Goal: Transaction & Acquisition: Obtain resource

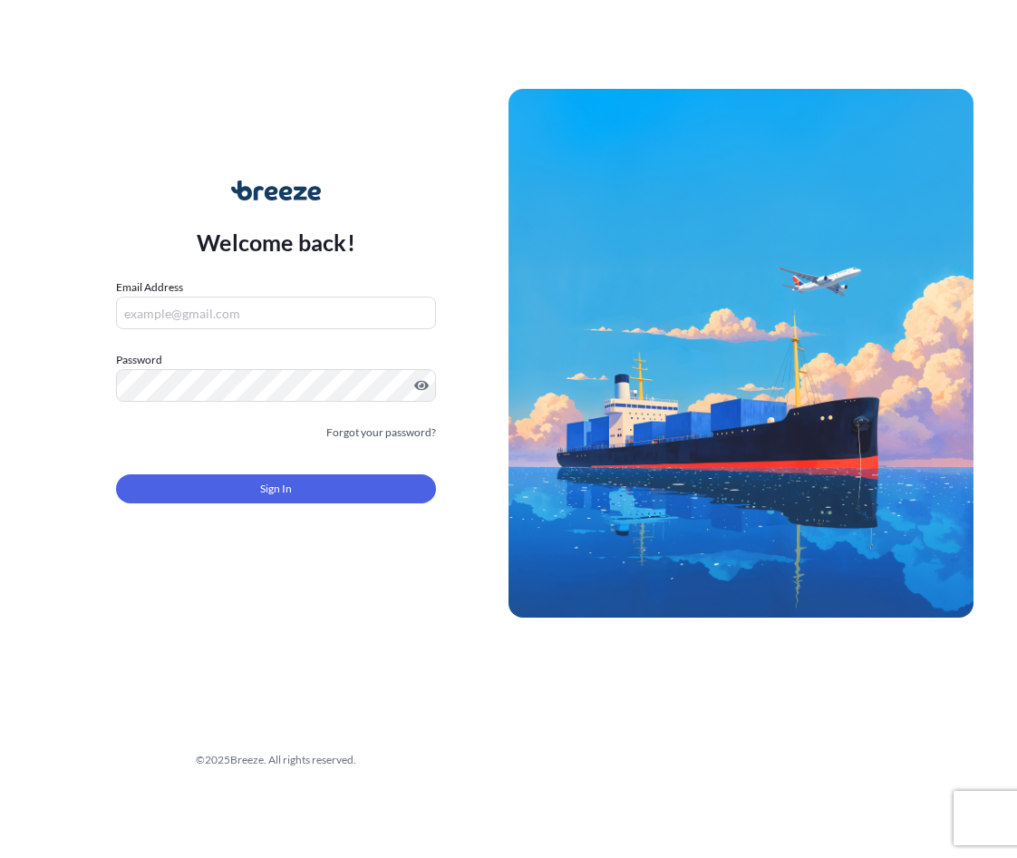
type input "[EMAIL_ADDRESS][DOMAIN_NAME]"
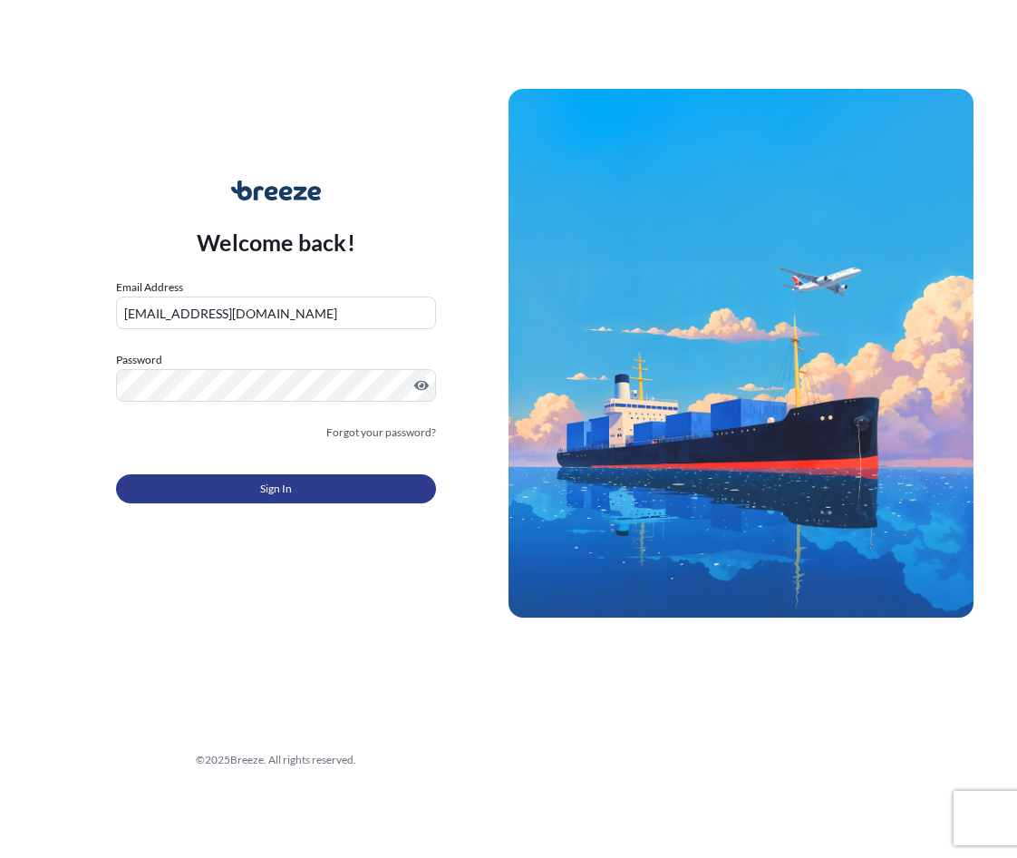
click at [255, 480] on button "Sign In" at bounding box center [276, 488] width 320 height 29
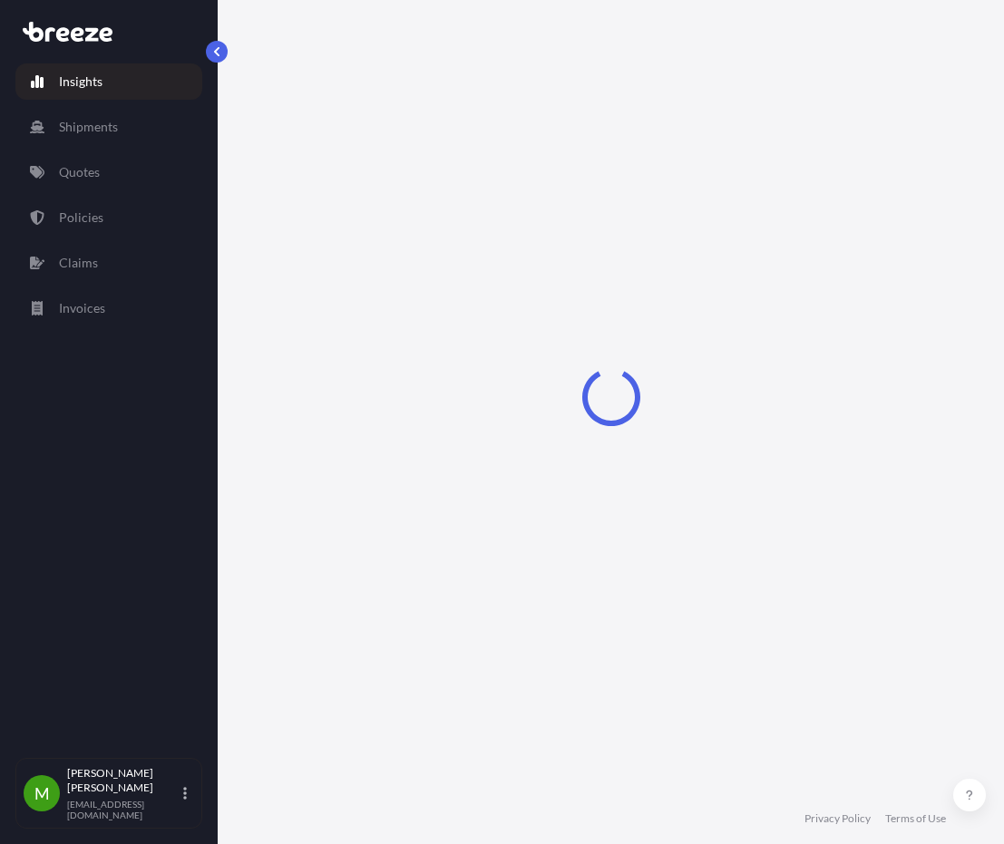
select select "2025"
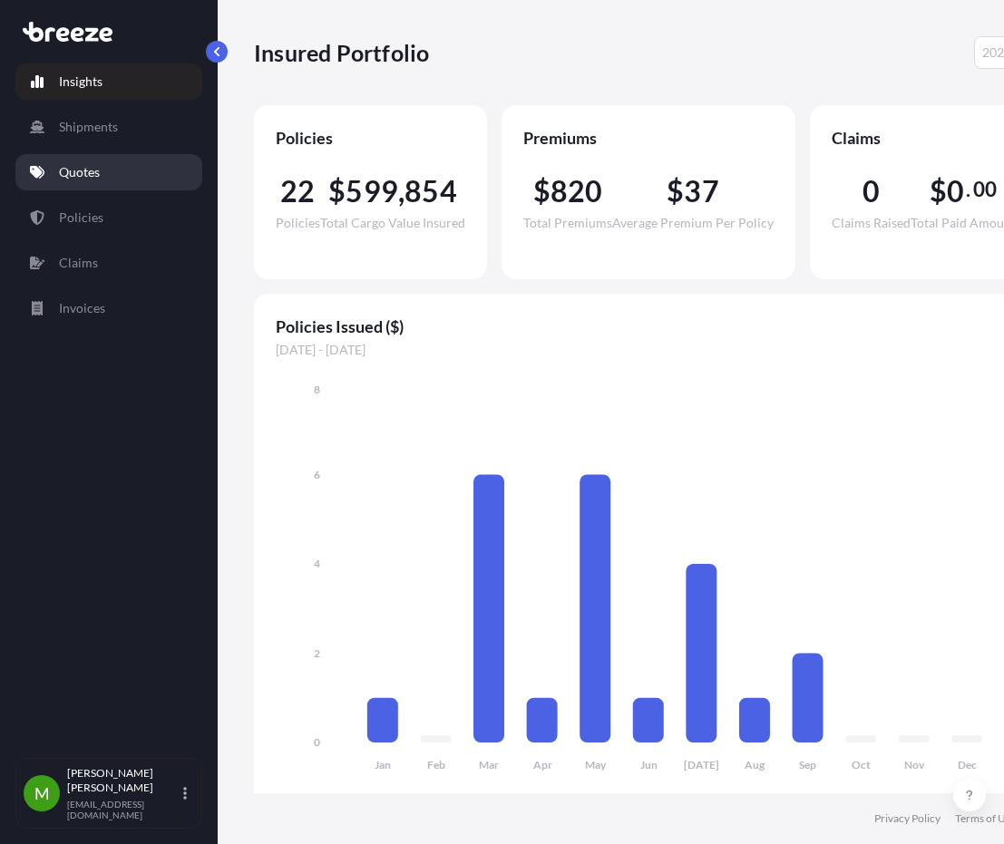
click at [104, 161] on link "Quotes" at bounding box center [108, 172] width 187 height 36
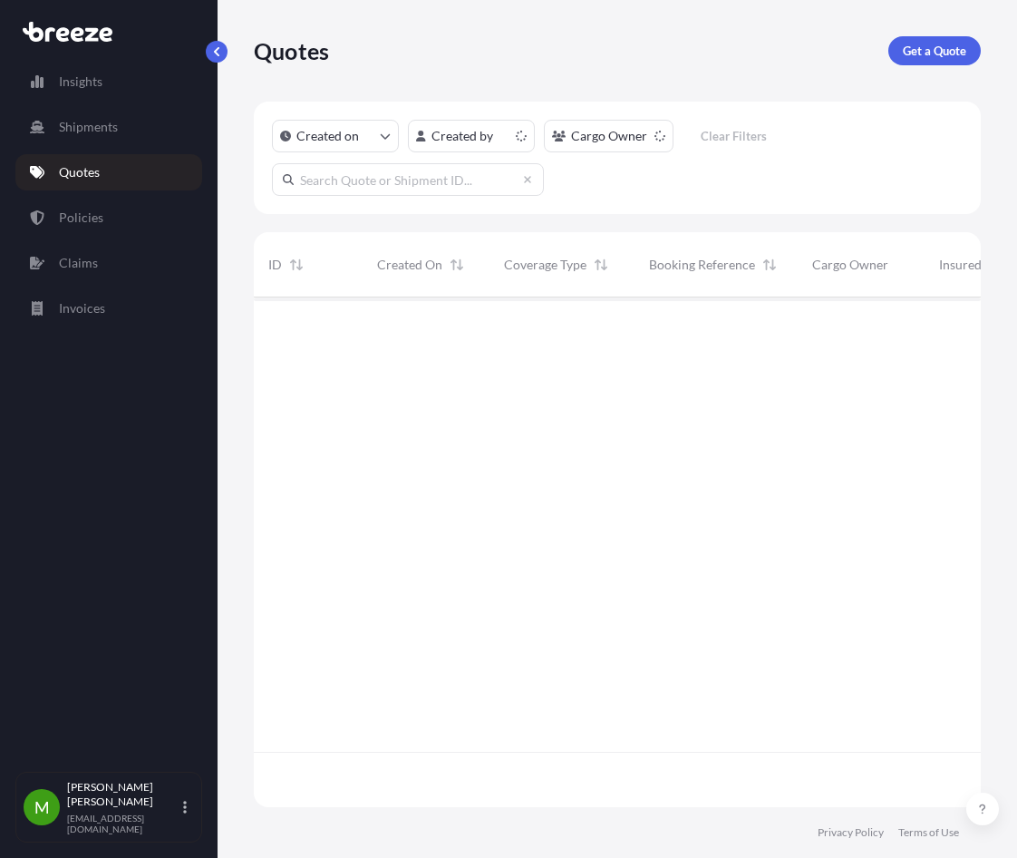
scroll to position [506, 714]
click at [938, 61] on link "Get a Quote" at bounding box center [935, 50] width 92 height 29
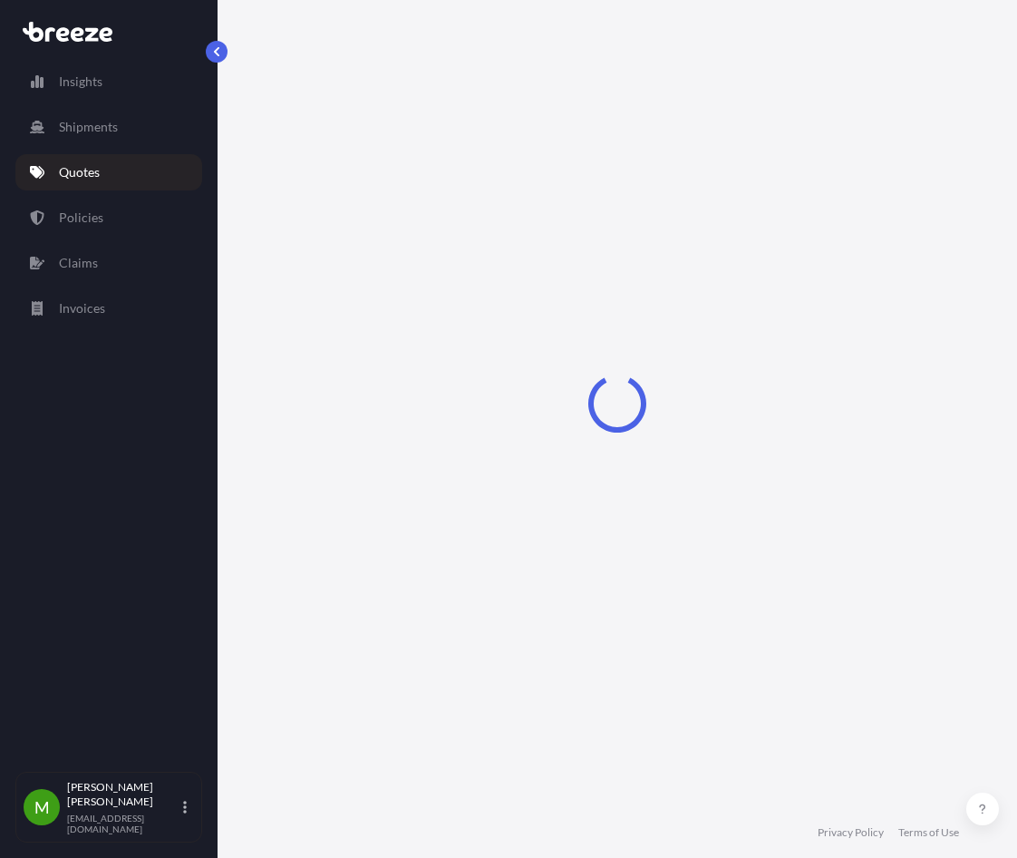
select select "Sea"
select select "1"
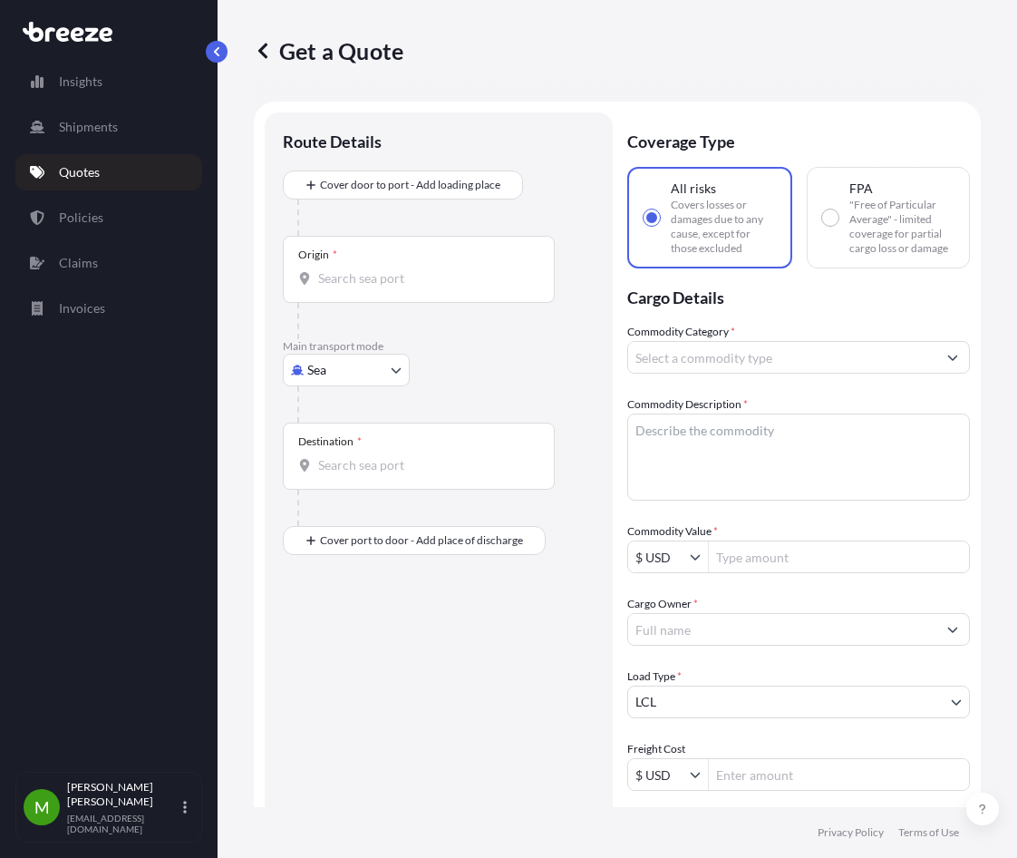
scroll to position [29, 0]
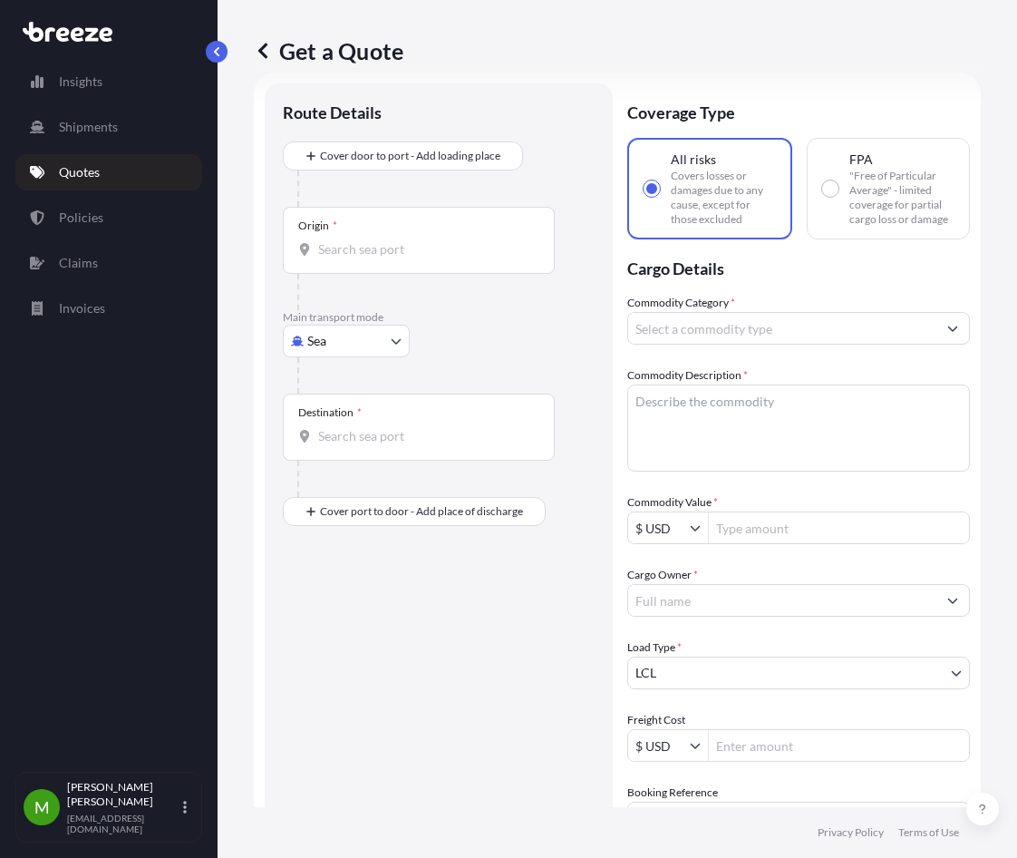
click at [393, 341] on body "Insights Shipments Quotes Policies Claims Invoices M [PERSON_NAME] [EMAIL_ADDRE…" at bounding box center [508, 429] width 1017 height 858
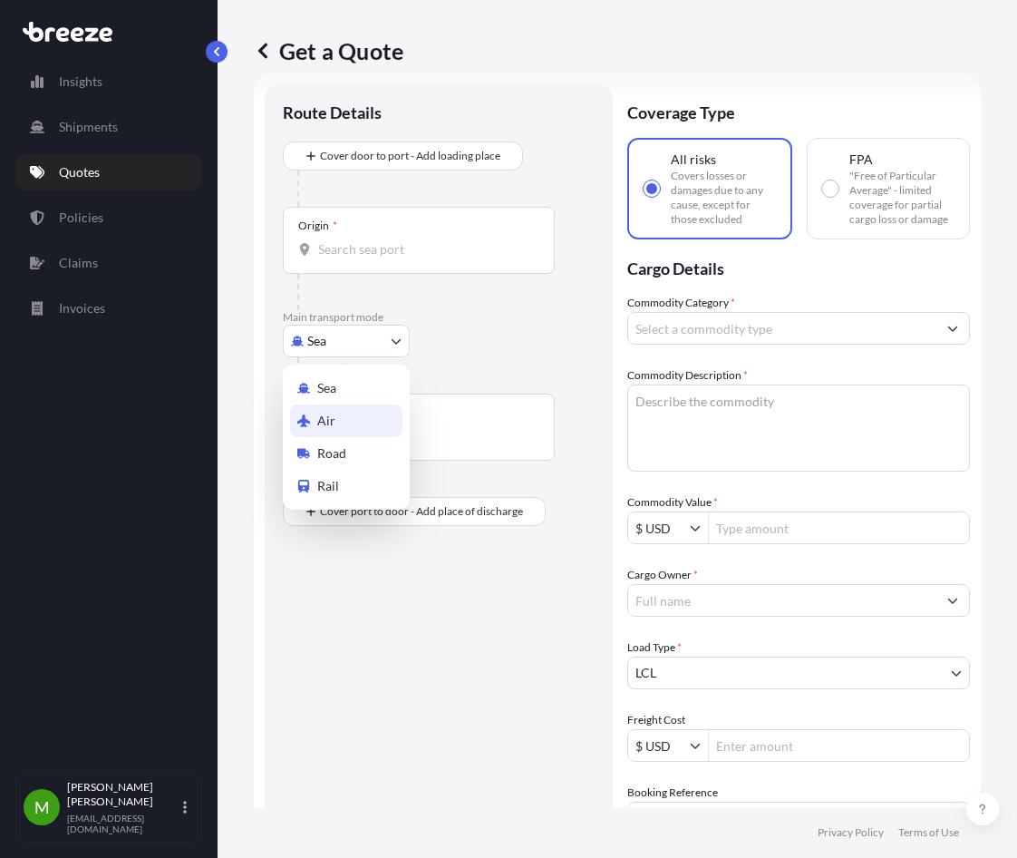
click at [348, 427] on div "Air" at bounding box center [346, 420] width 112 height 33
select select "Air"
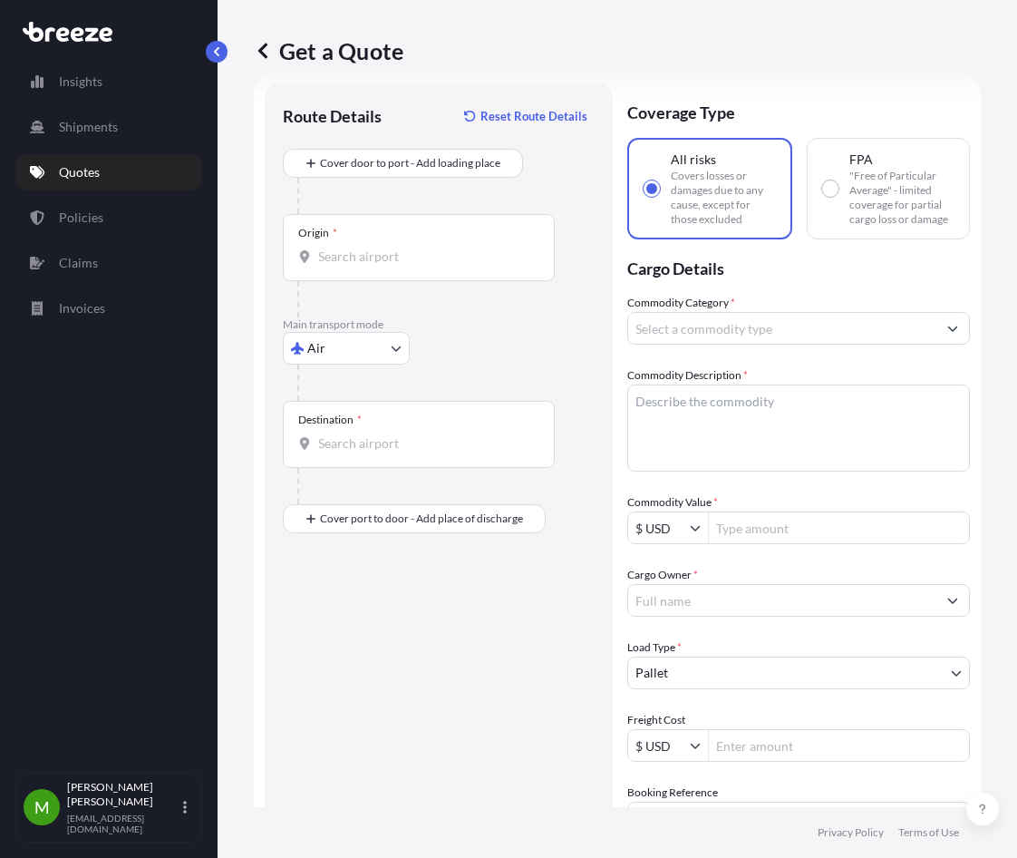
click at [361, 453] on div "Destination *" at bounding box center [419, 434] width 272 height 67
click at [361, 453] on input "Destination *" at bounding box center [425, 443] width 214 height 18
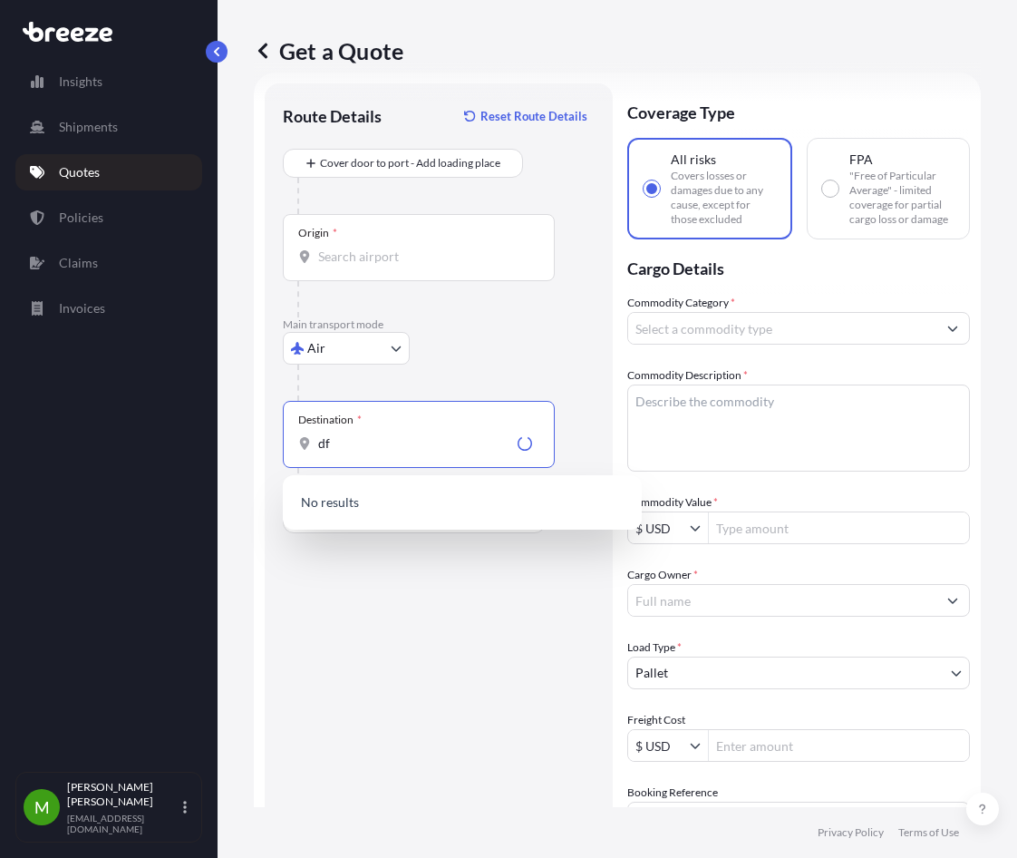
type input "d"
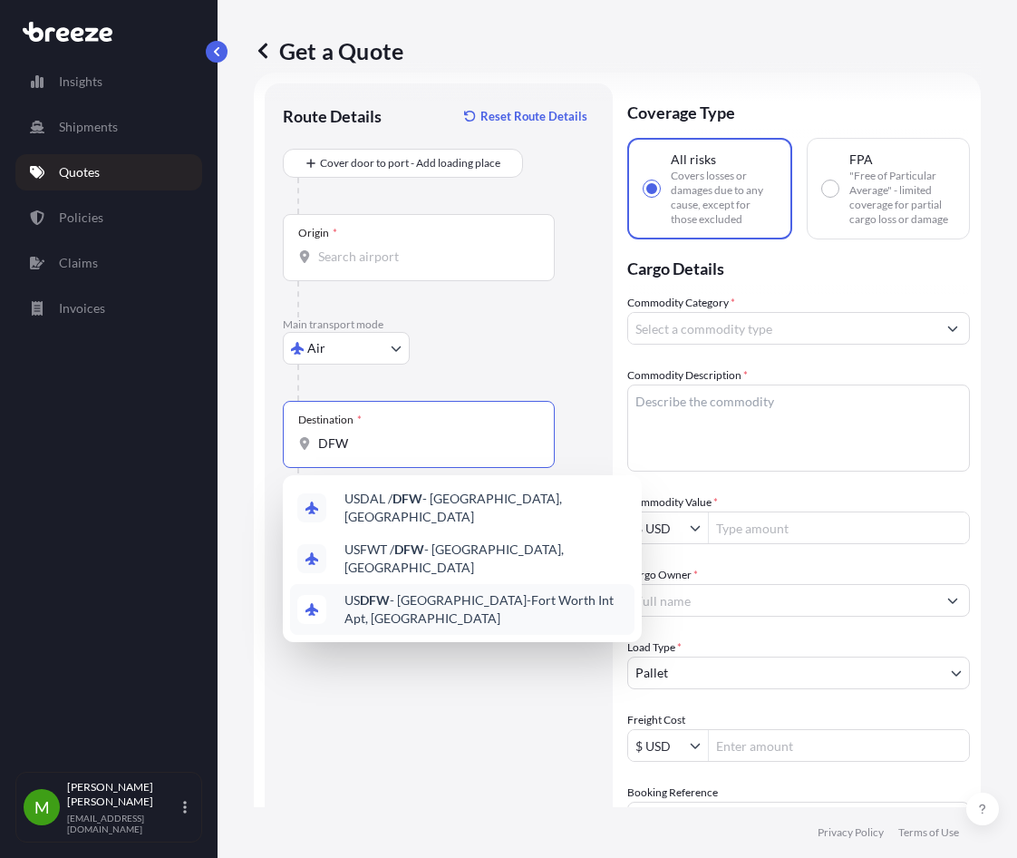
click at [389, 591] on span "US DFW - [GEOGRAPHIC_DATA]-[GEOGRAPHIC_DATA] Int Apt, [GEOGRAPHIC_DATA]" at bounding box center [486, 609] width 283 height 36
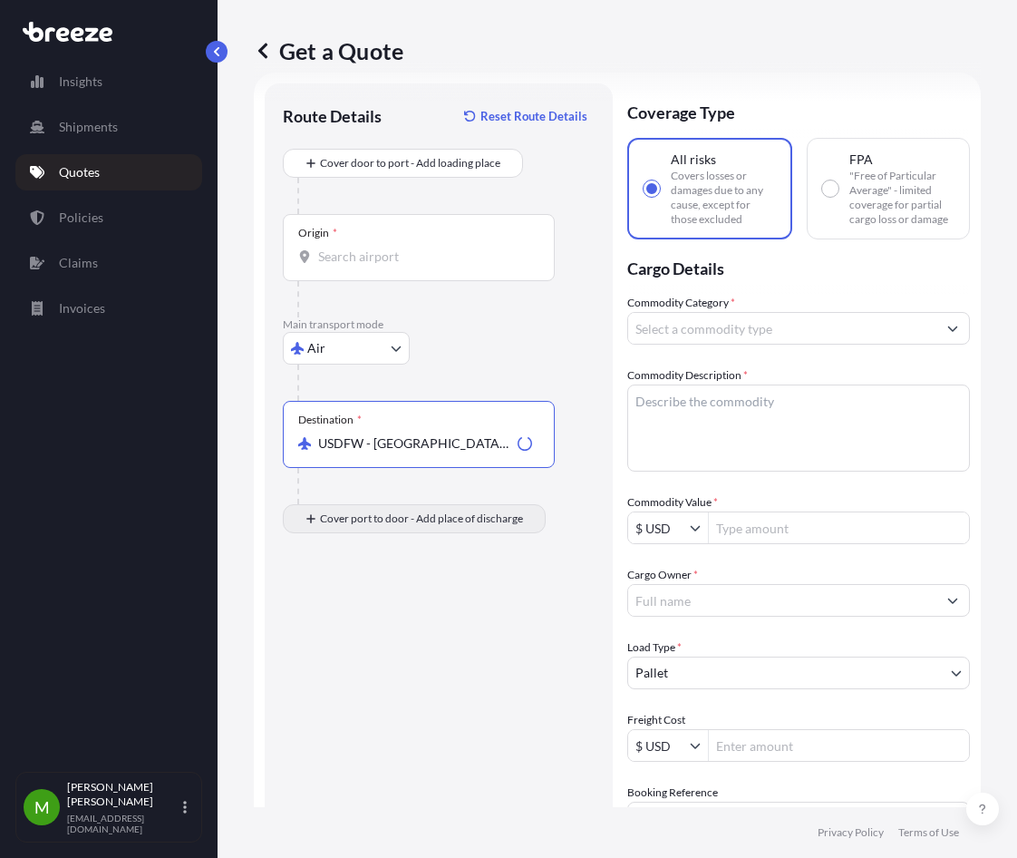
type input "USDFW - [GEOGRAPHIC_DATA]-[GEOGRAPHIC_DATA], [GEOGRAPHIC_DATA]"
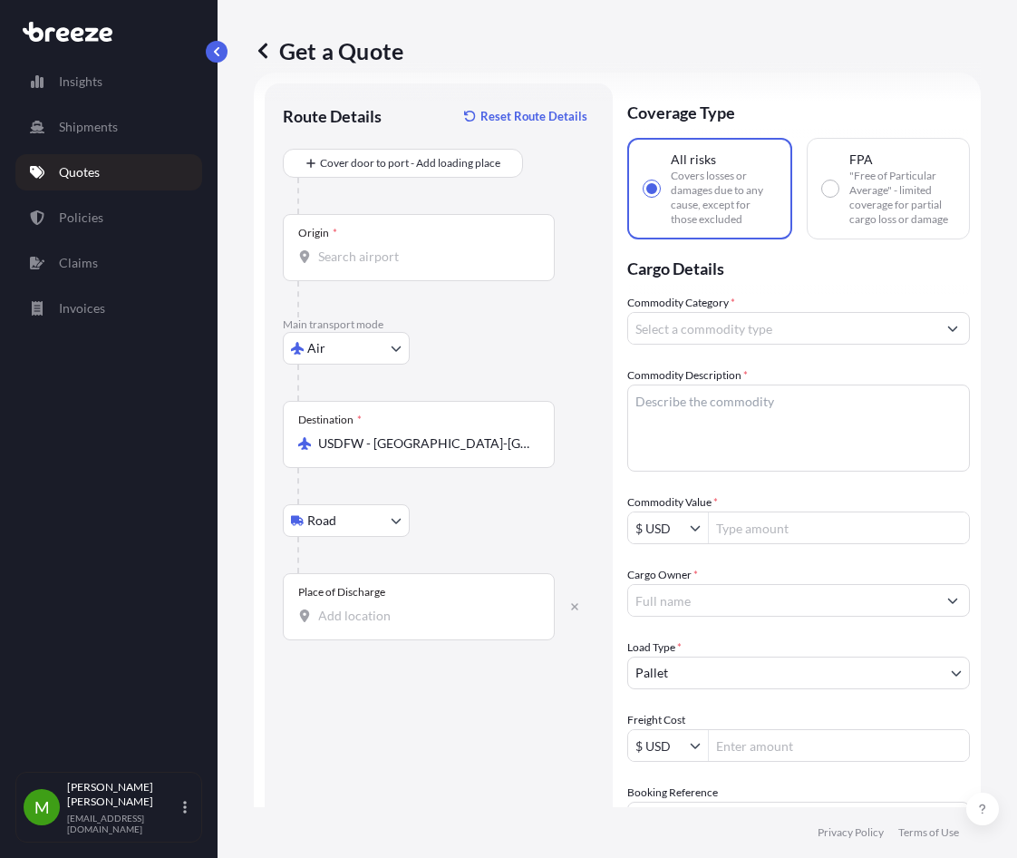
click at [386, 618] on input "Place of Discharge" at bounding box center [425, 616] width 214 height 18
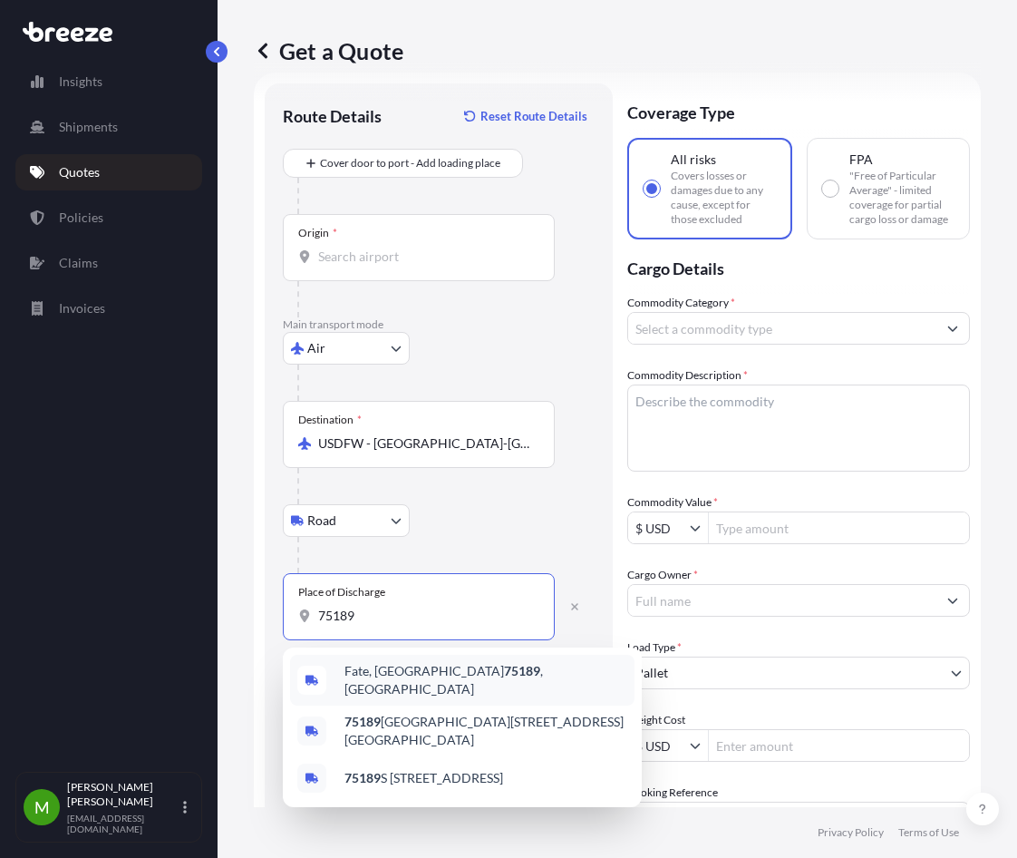
click at [431, 663] on div "Fate, [GEOGRAPHIC_DATA] 75189 , [GEOGRAPHIC_DATA]" at bounding box center [462, 680] width 345 height 51
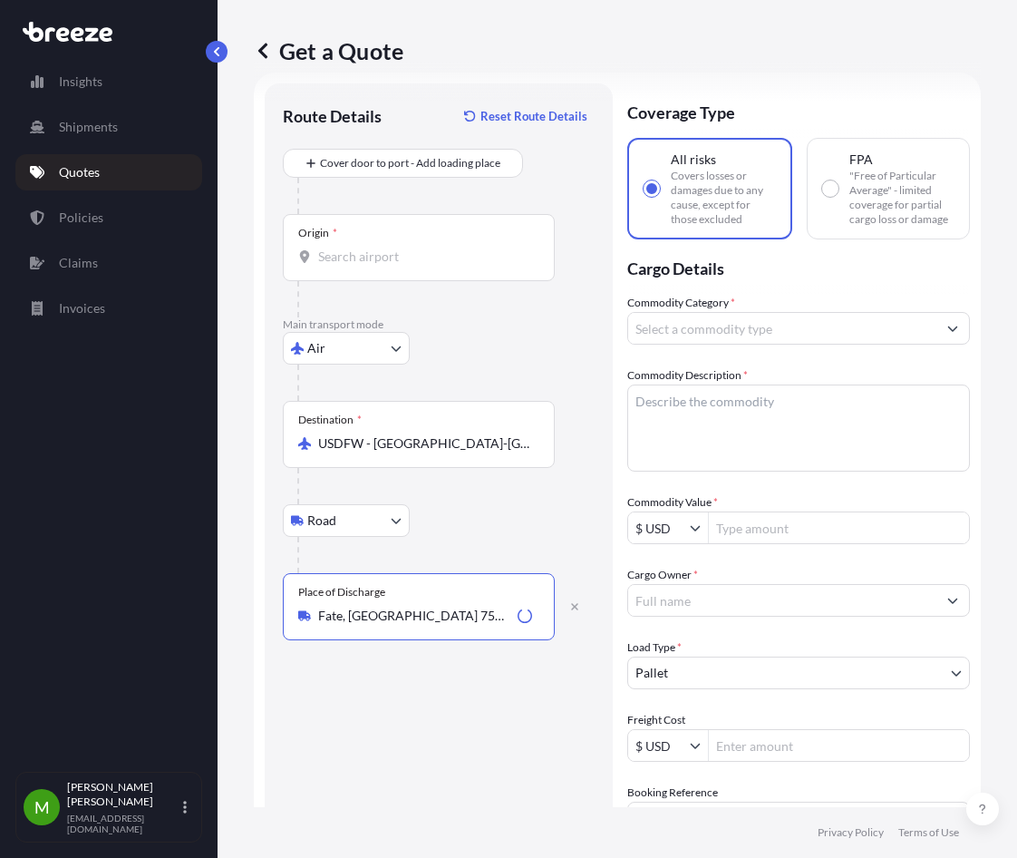
scroll to position [0, 0]
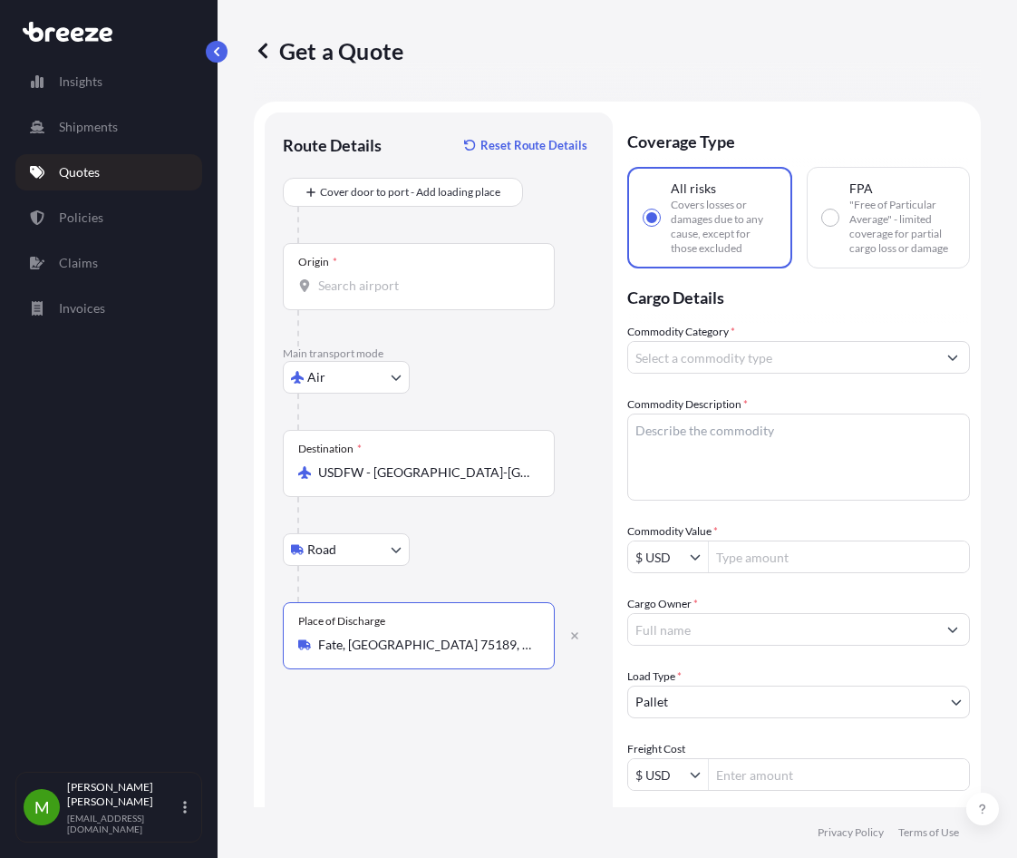
type input "Fate, [GEOGRAPHIC_DATA] 75189, [GEOGRAPHIC_DATA]"
click at [422, 296] on div "Origin *" at bounding box center [419, 276] width 272 height 67
click at [422, 295] on input "Origin *" at bounding box center [425, 286] width 214 height 18
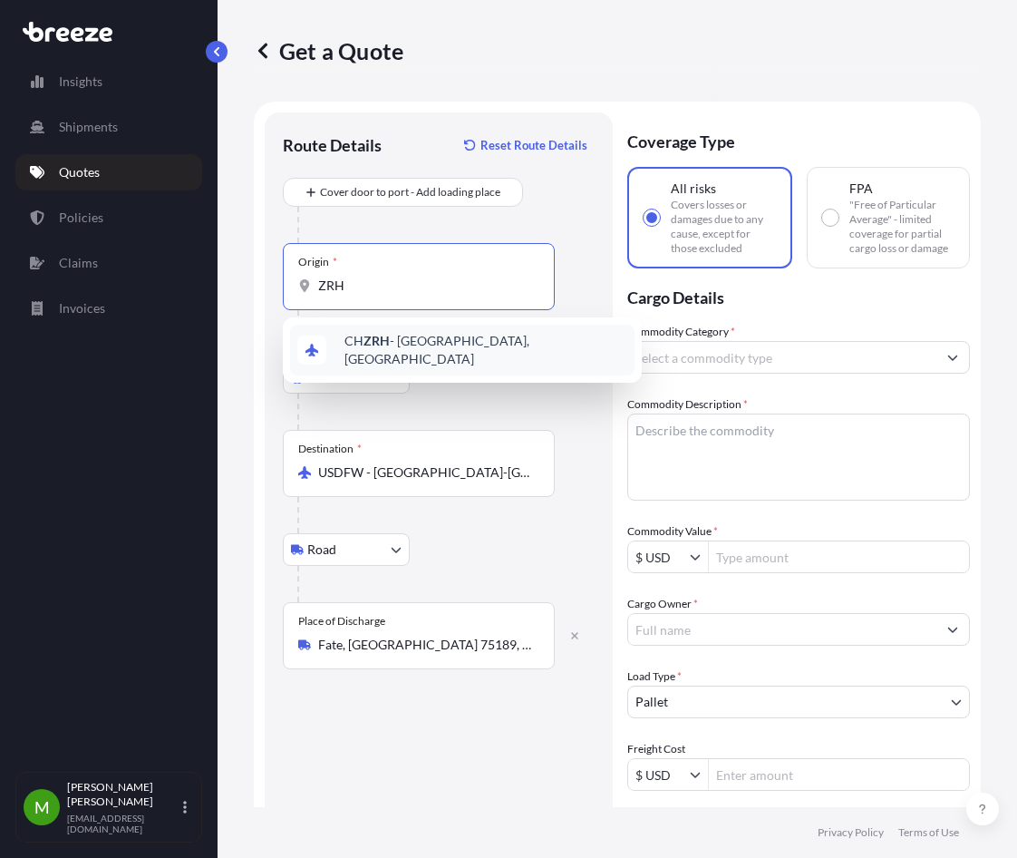
click at [411, 340] on span "CH ZRH - [GEOGRAPHIC_DATA], [GEOGRAPHIC_DATA]" at bounding box center [486, 350] width 283 height 36
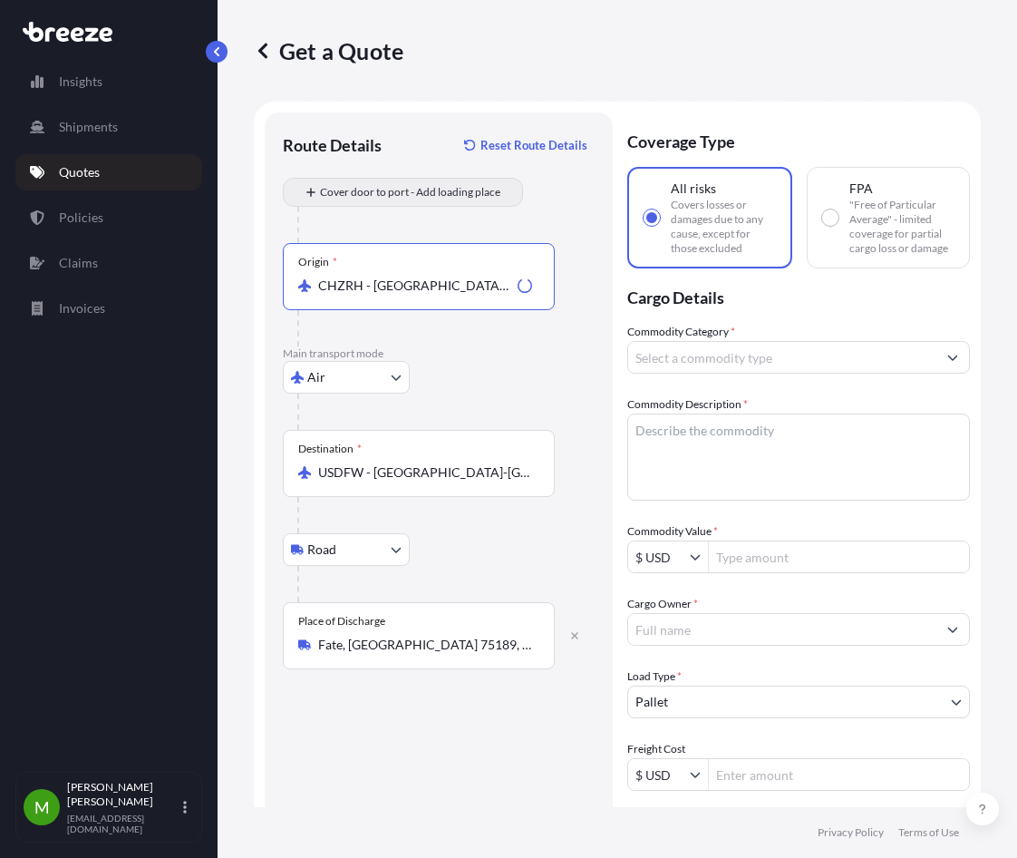
type input "CHZRH - [GEOGRAPHIC_DATA], [GEOGRAPHIC_DATA]"
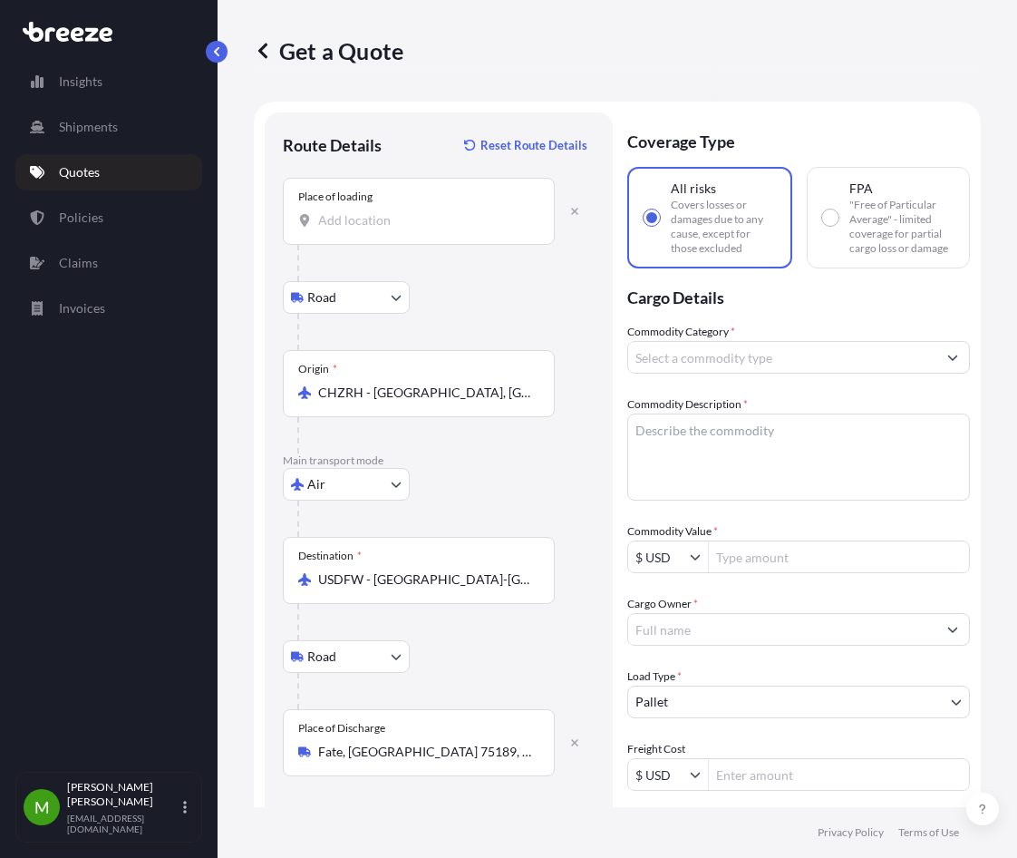
click at [404, 241] on div "Place of loading" at bounding box center [419, 211] width 272 height 67
click at [404, 229] on input "Place of loading" at bounding box center [425, 220] width 214 height 18
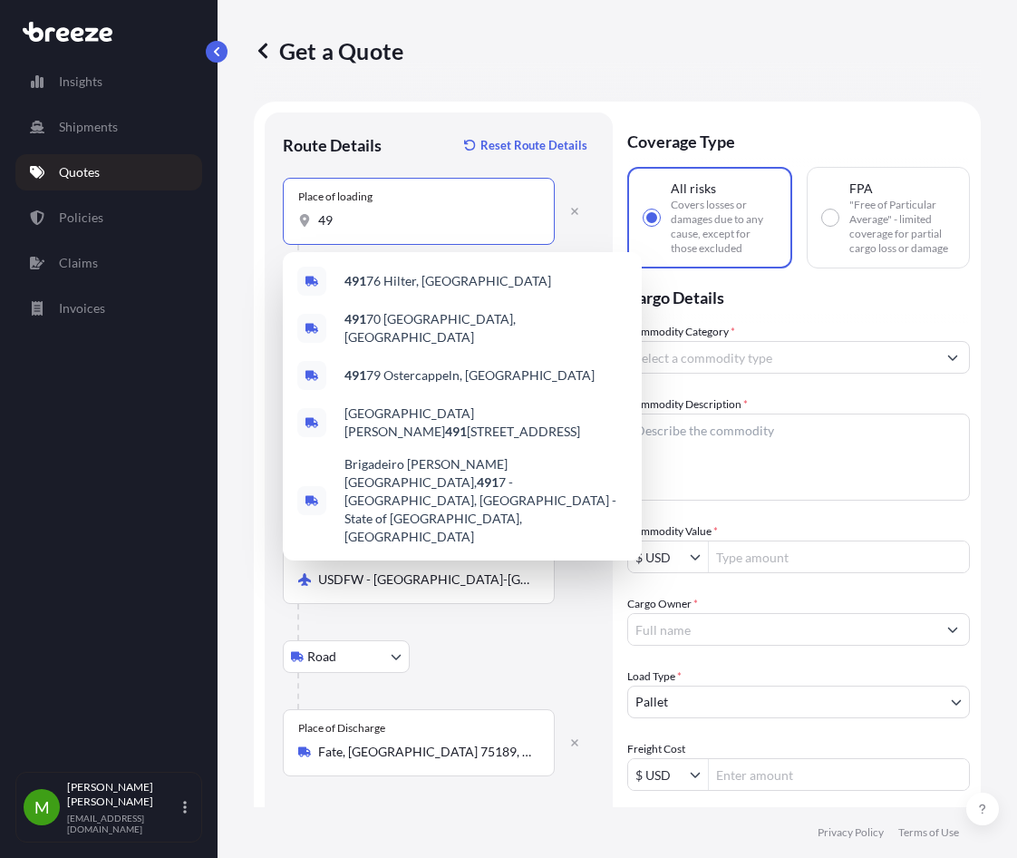
type input "4"
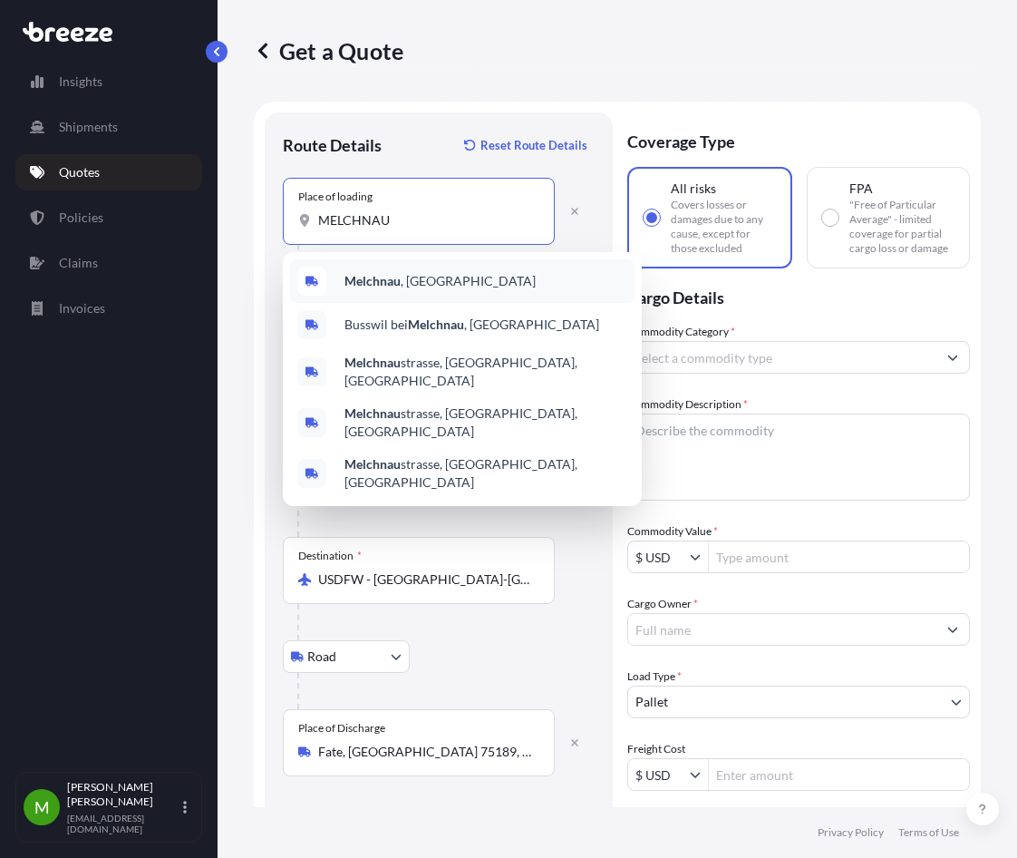
click at [408, 270] on div "[GEOGRAPHIC_DATA] , [GEOGRAPHIC_DATA]" at bounding box center [462, 281] width 345 height 44
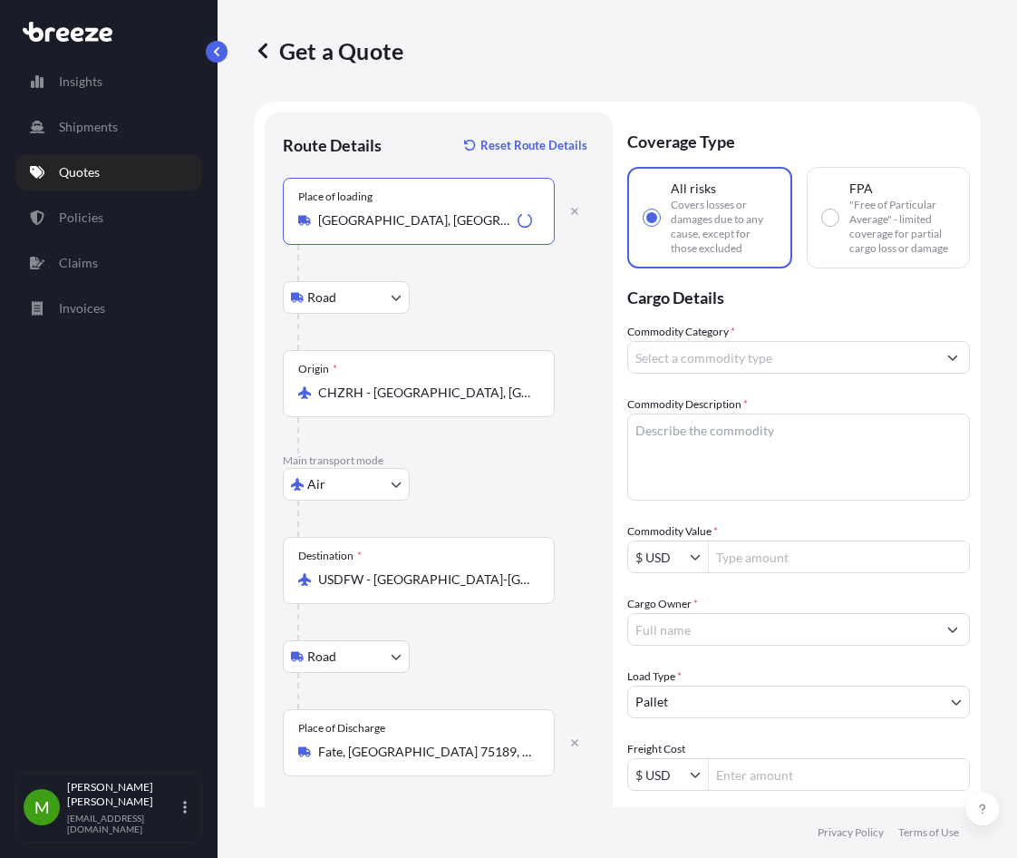
type input "[GEOGRAPHIC_DATA], [GEOGRAPHIC_DATA]"
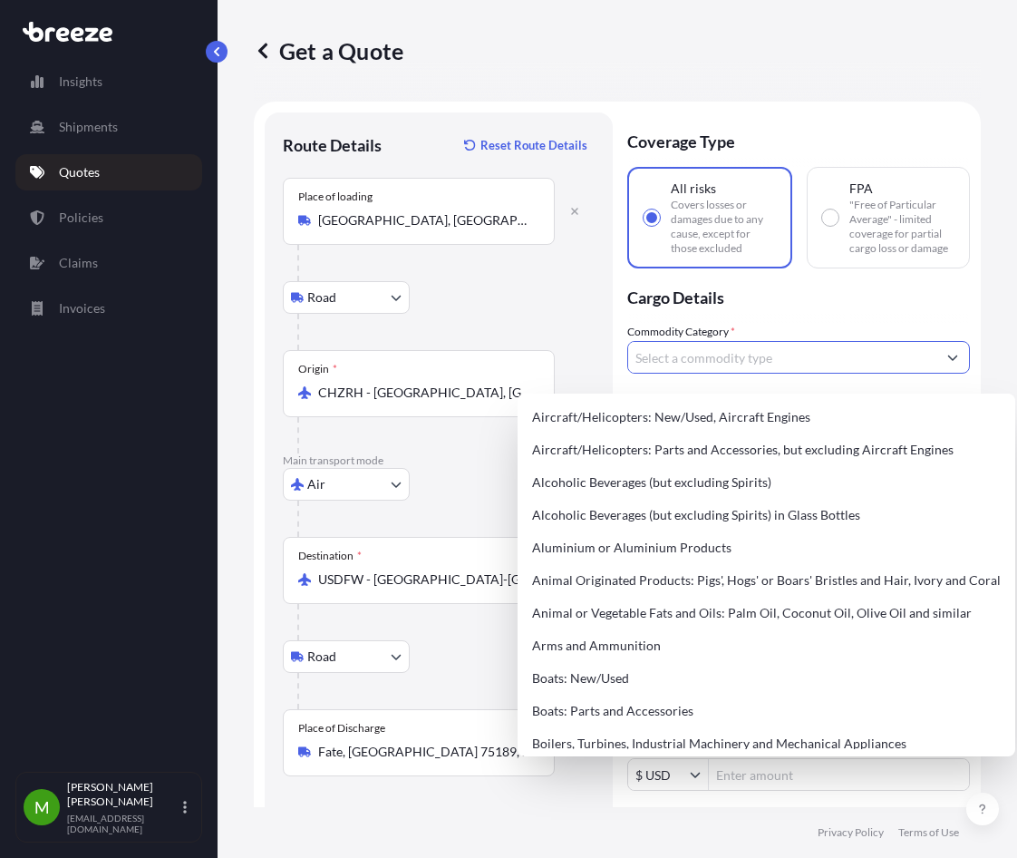
click at [672, 365] on input "Commodity Category *" at bounding box center [782, 357] width 308 height 33
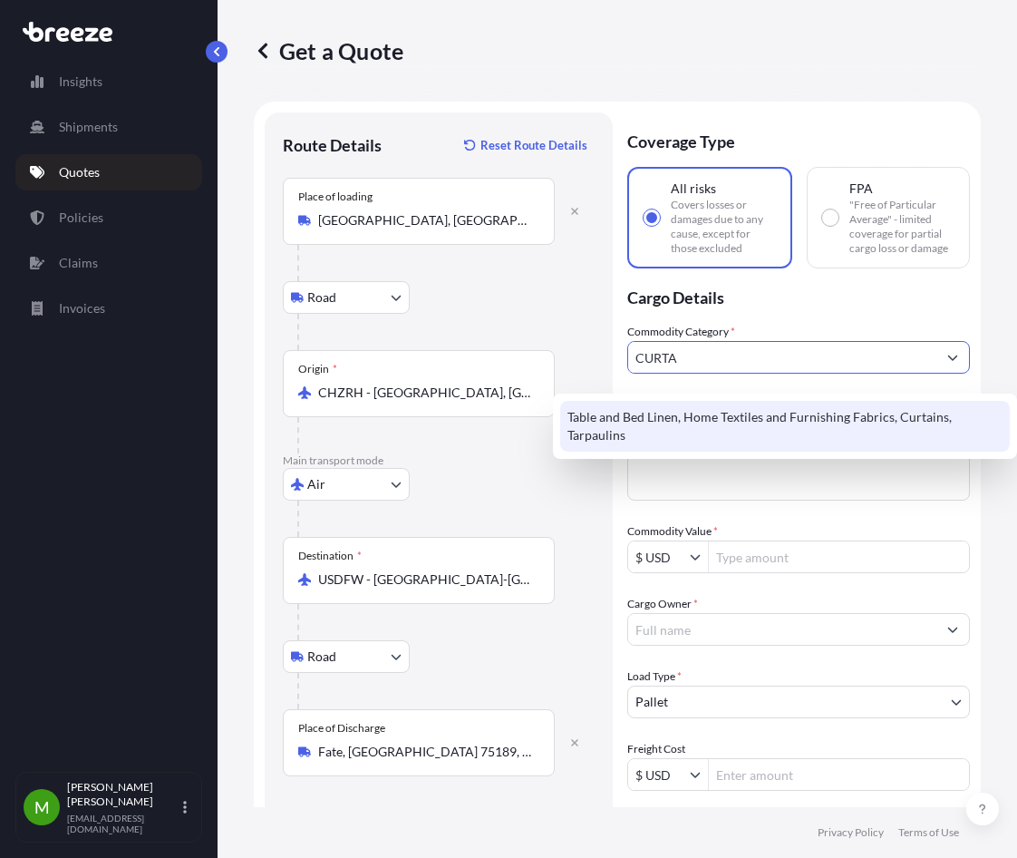
click at [698, 417] on div "Table and Bed Linen, Home Textiles and Furnishing Fabrics, Curtains, Tarpaulins" at bounding box center [785, 426] width 450 height 51
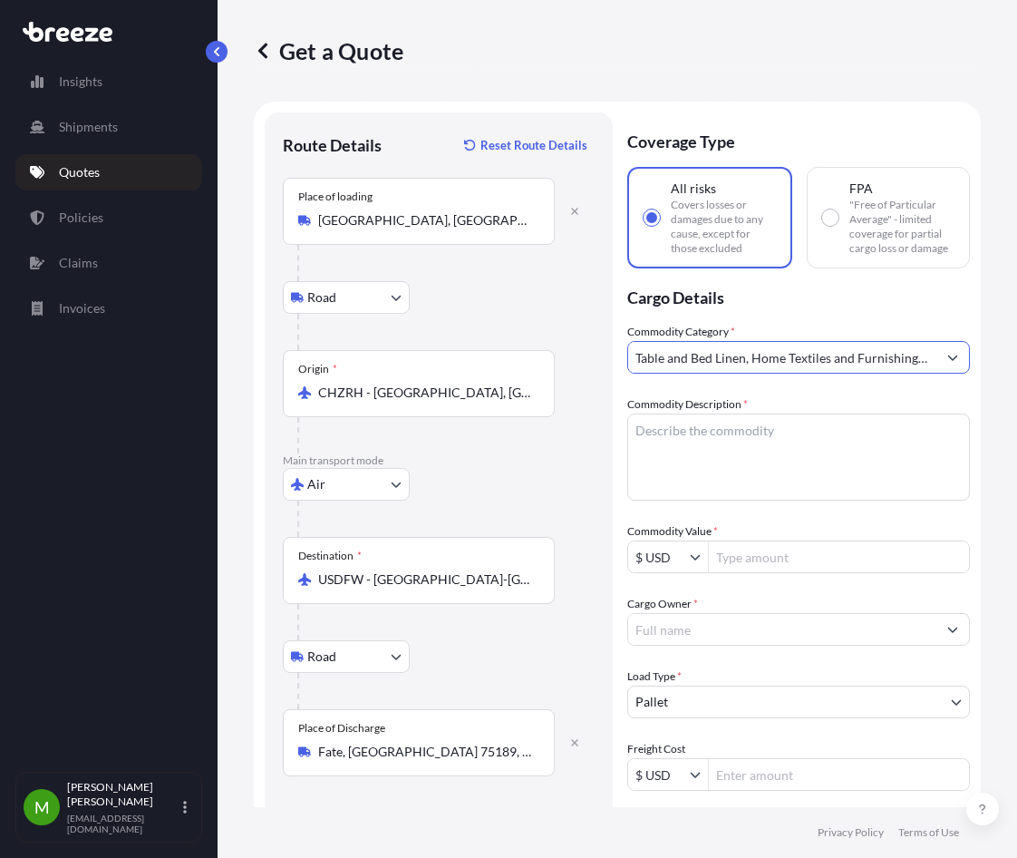
type input "Table and Bed Linen, Home Textiles and Furnishing Fabrics, Curtains, Tarpaulins"
click at [703, 467] on textarea "Commodity Description *" at bounding box center [799, 457] width 343 height 87
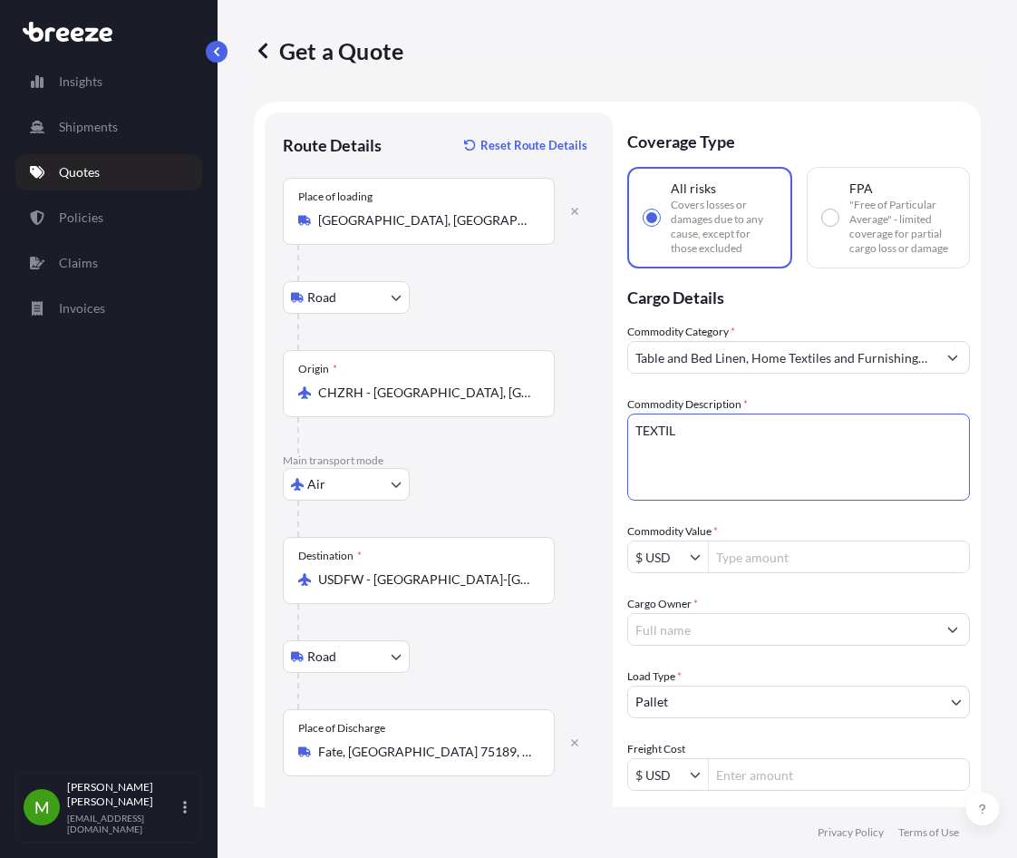
type textarea "TEXTIL"
click at [758, 560] on input "Commodity Value *" at bounding box center [839, 556] width 260 height 33
